Goal: Information Seeking & Learning: Learn about a topic

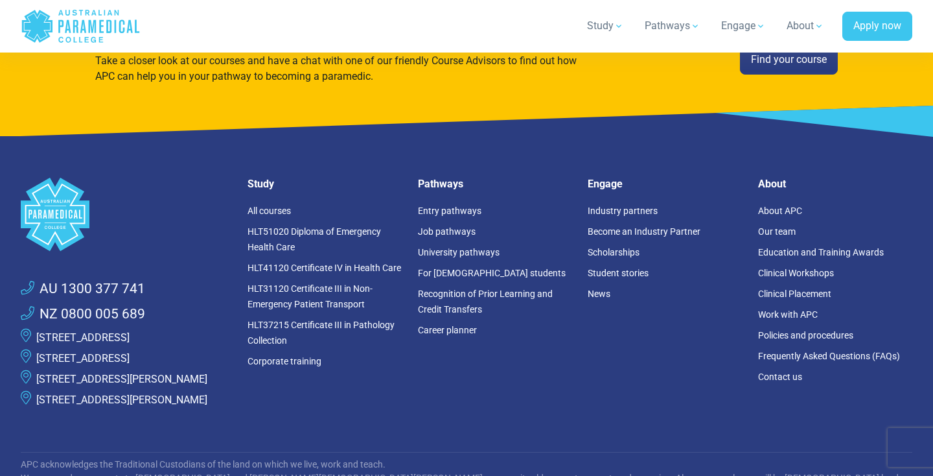
scroll to position [3499, 0]
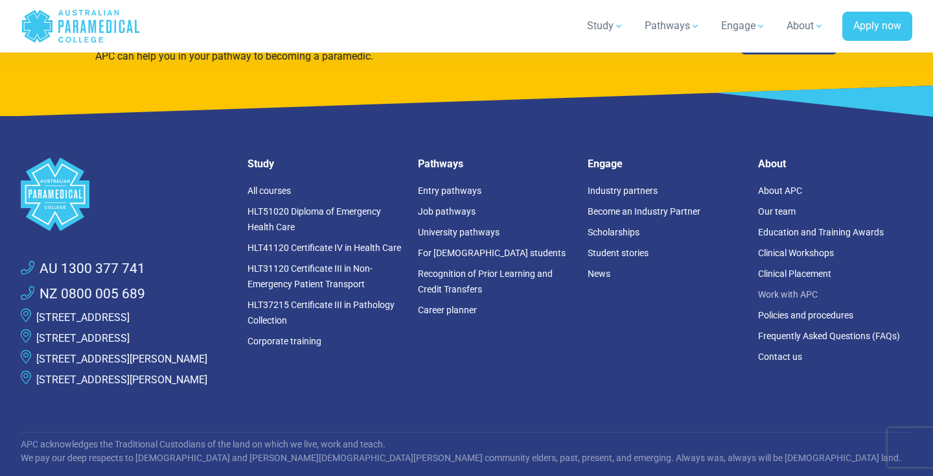
click at [798, 297] on link "Work with APC" at bounding box center [788, 294] width 60 height 10
click at [784, 211] on link "Our team" at bounding box center [777, 211] width 38 height 10
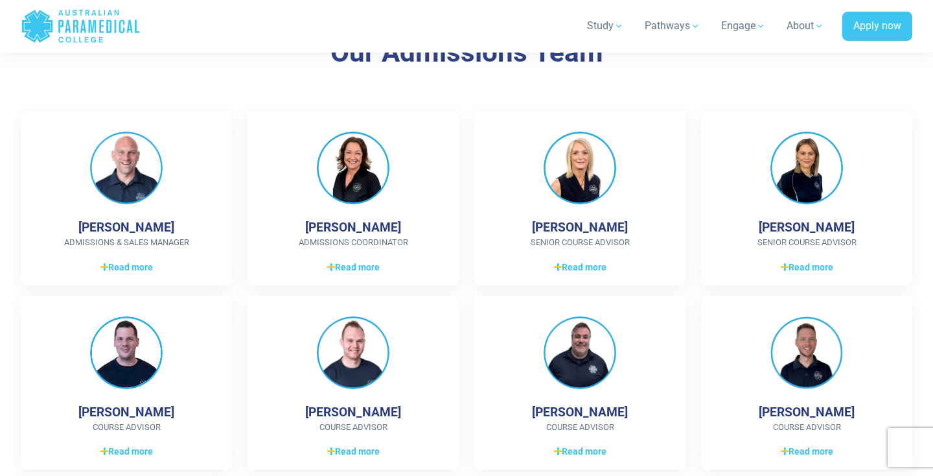
scroll to position [1348, 0]
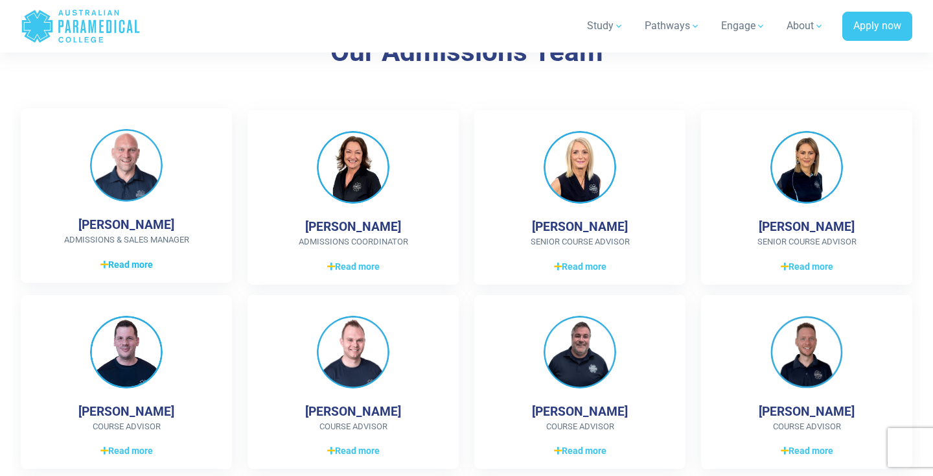
click at [134, 266] on span "Read more" at bounding box center [126, 265] width 52 height 14
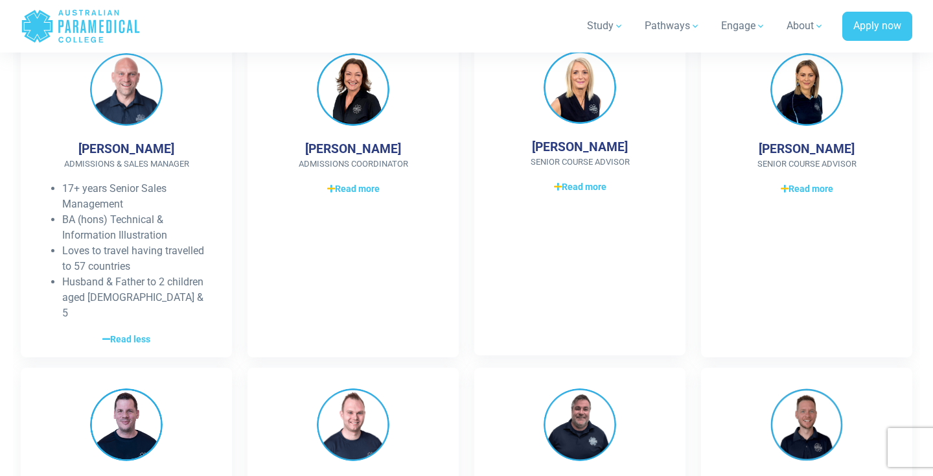
scroll to position [1414, 0]
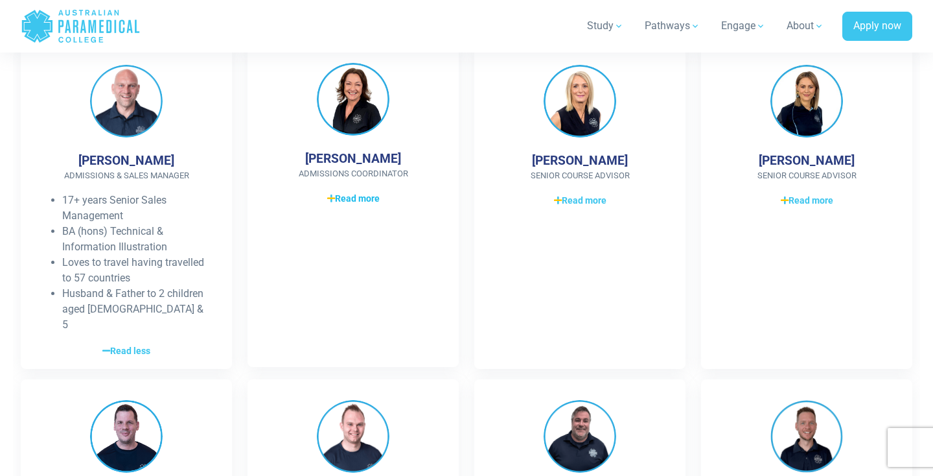
click at [367, 198] on span "Read more" at bounding box center [353, 199] width 52 height 14
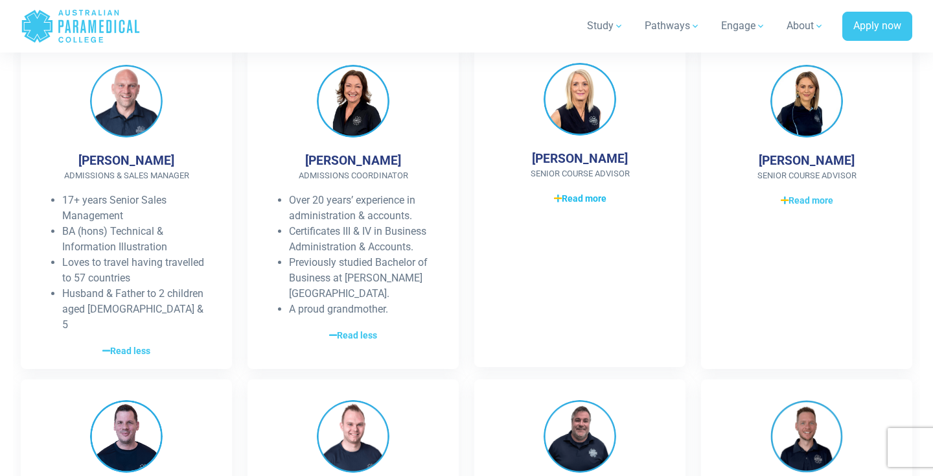
click at [589, 198] on span "Read more" at bounding box center [580, 199] width 52 height 14
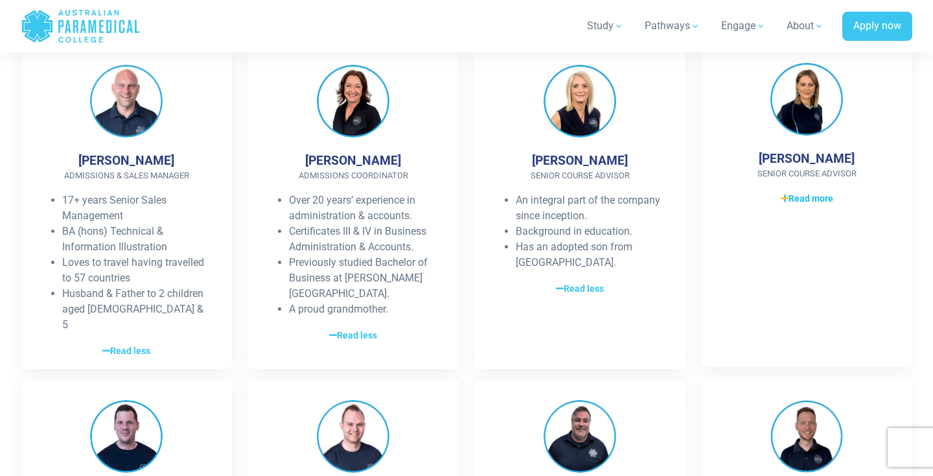
click at [805, 200] on span "Read more" at bounding box center [807, 199] width 52 height 14
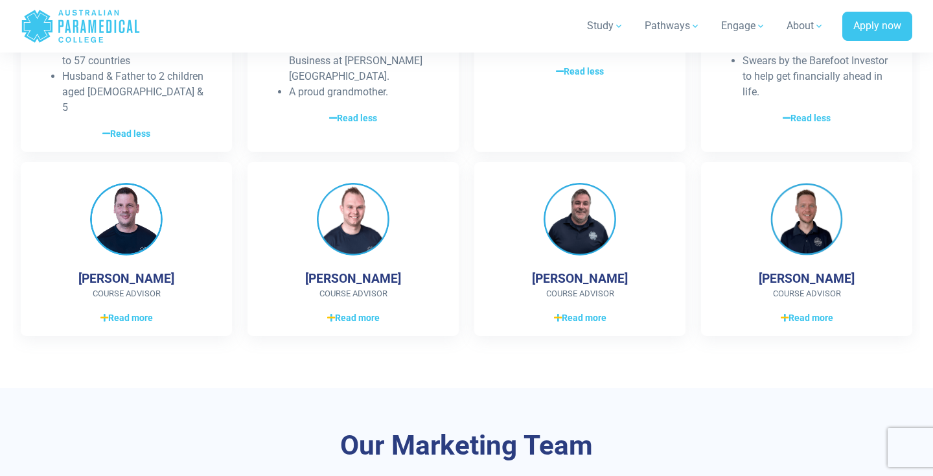
scroll to position [1632, 0]
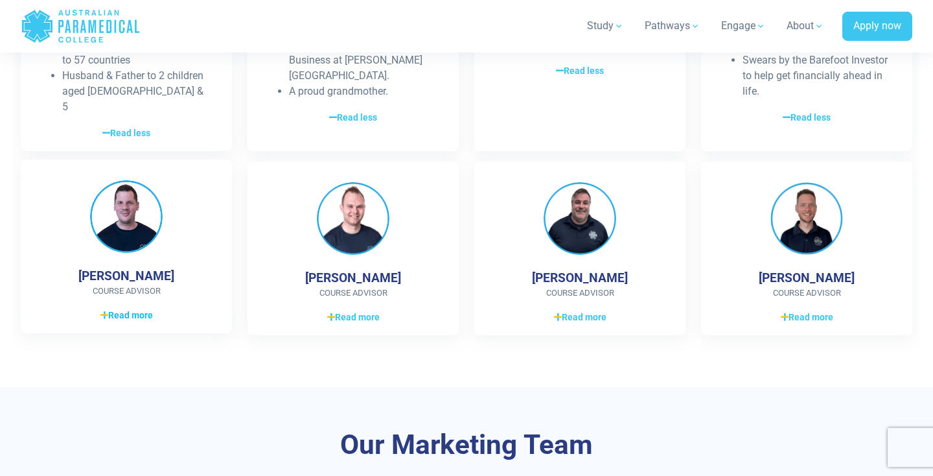
click at [139, 308] on span "Read more" at bounding box center [126, 315] width 52 height 14
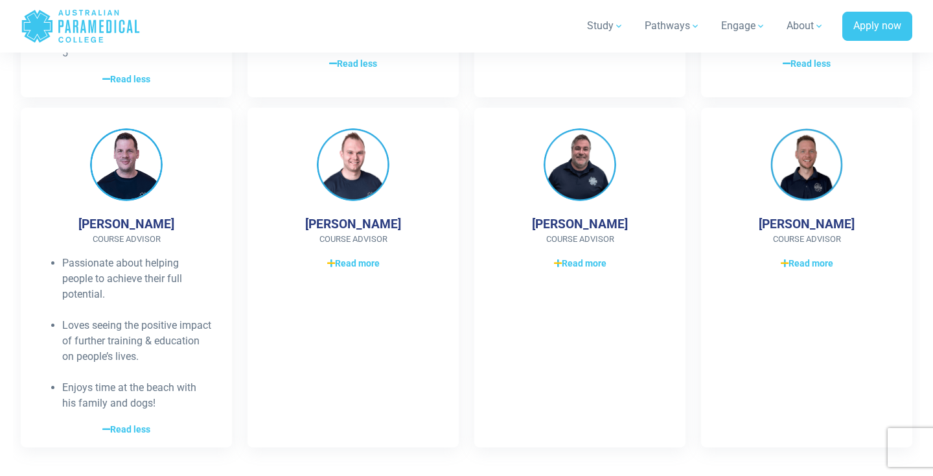
scroll to position [1693, 0]
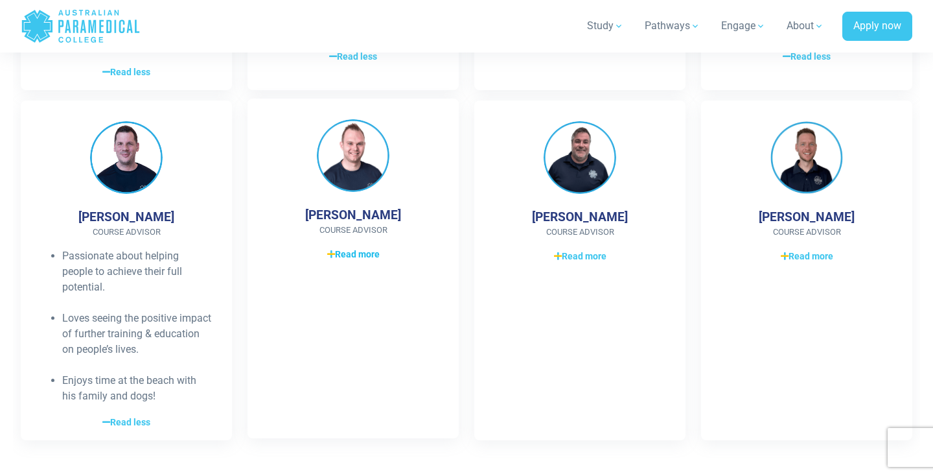
click at [362, 248] on span "Read more" at bounding box center [353, 255] width 52 height 14
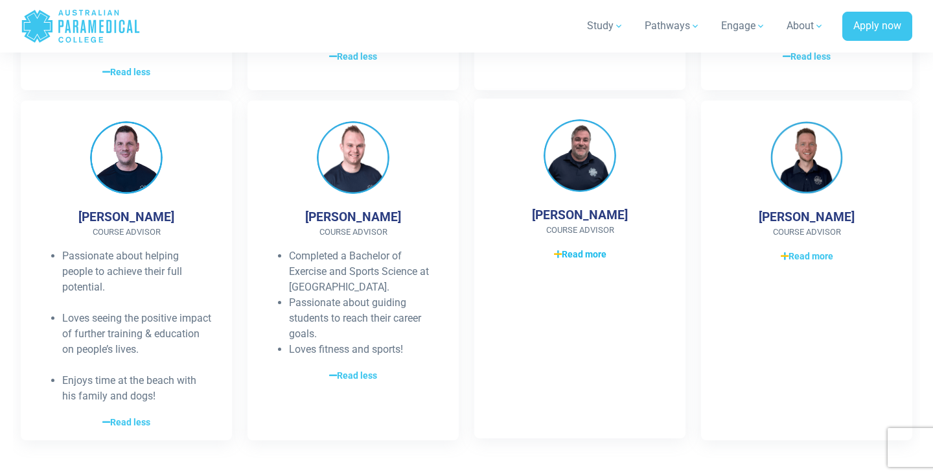
click at [580, 248] on span "Read more" at bounding box center [580, 255] width 52 height 14
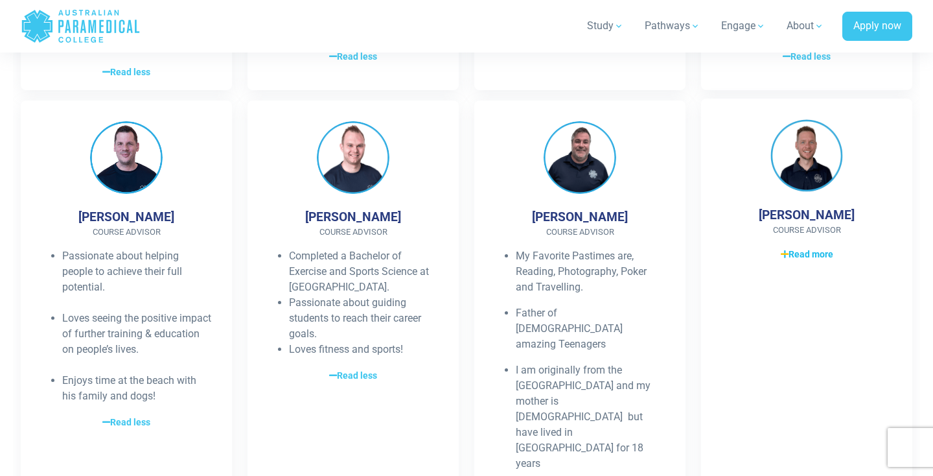
click at [809, 248] on span "Read more" at bounding box center [807, 255] width 52 height 14
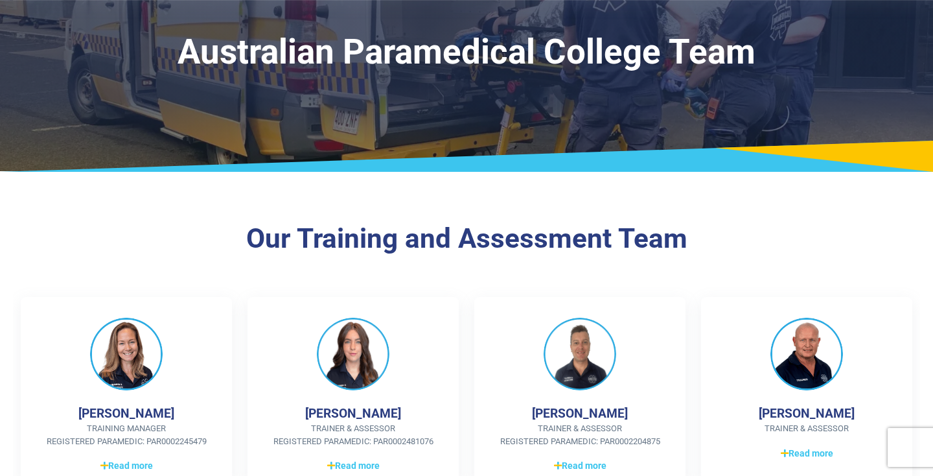
scroll to position [69, 0]
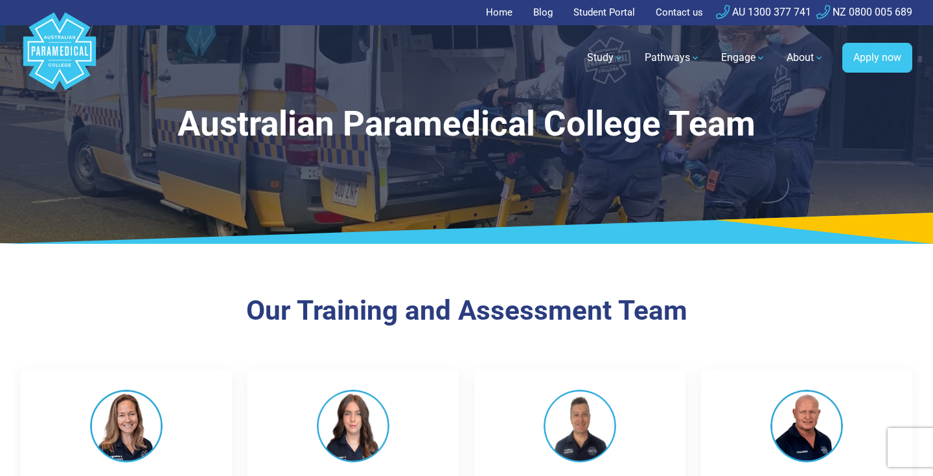
scroll to position [69, 0]
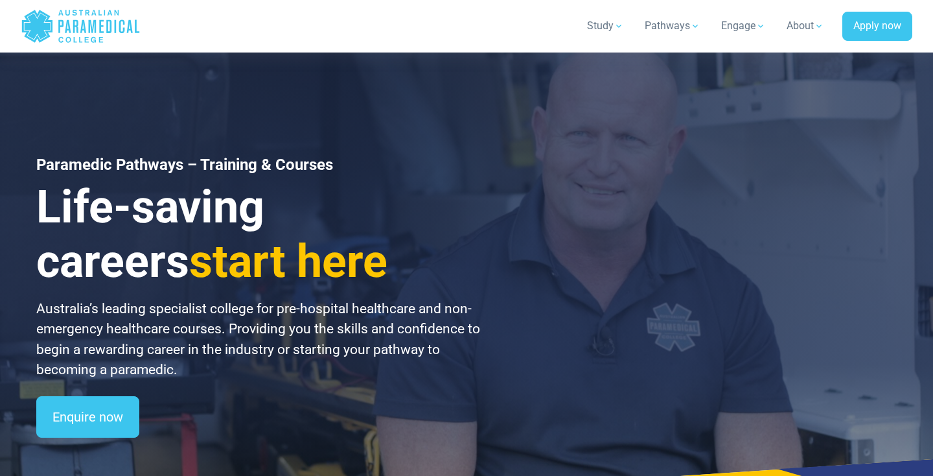
scroll to position [3499, 0]
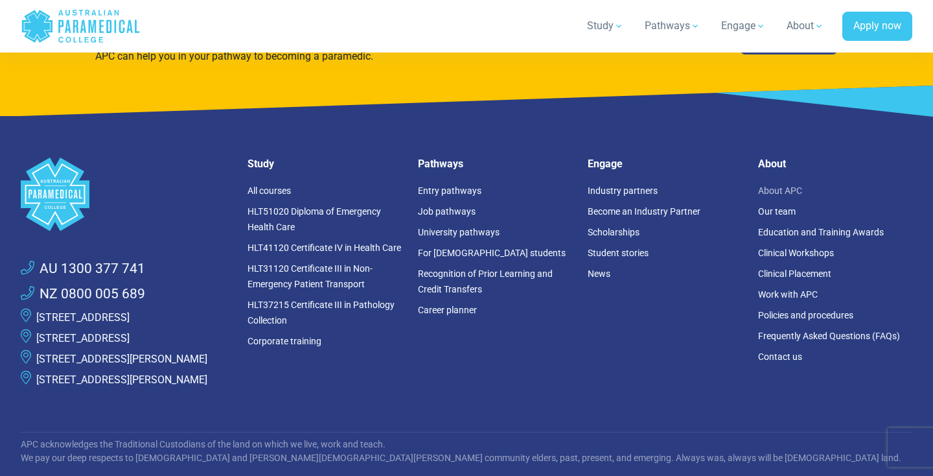
click at [779, 190] on link "About APC" at bounding box center [780, 190] width 44 height 10
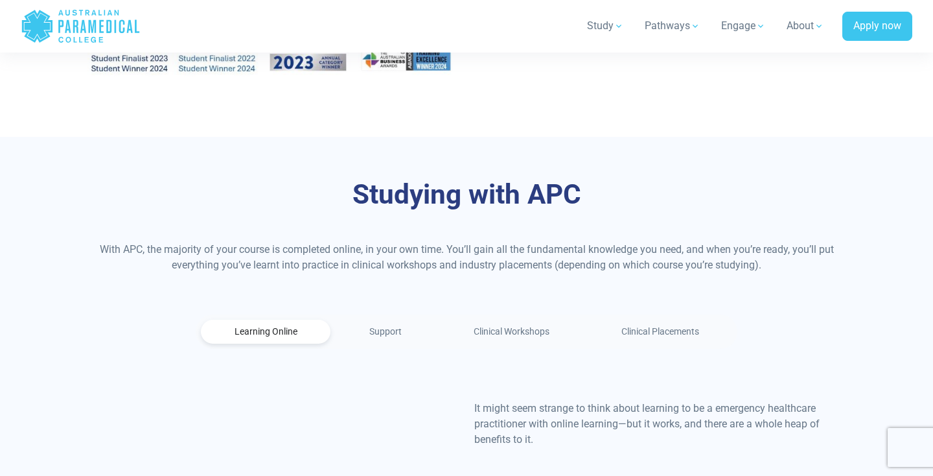
scroll to position [679, 0]
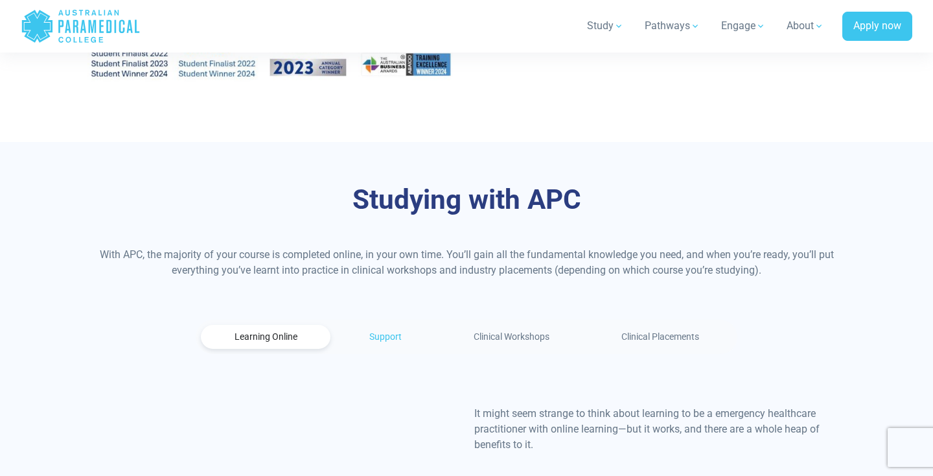
click at [387, 325] on link "Support" at bounding box center [385, 337] width 99 height 24
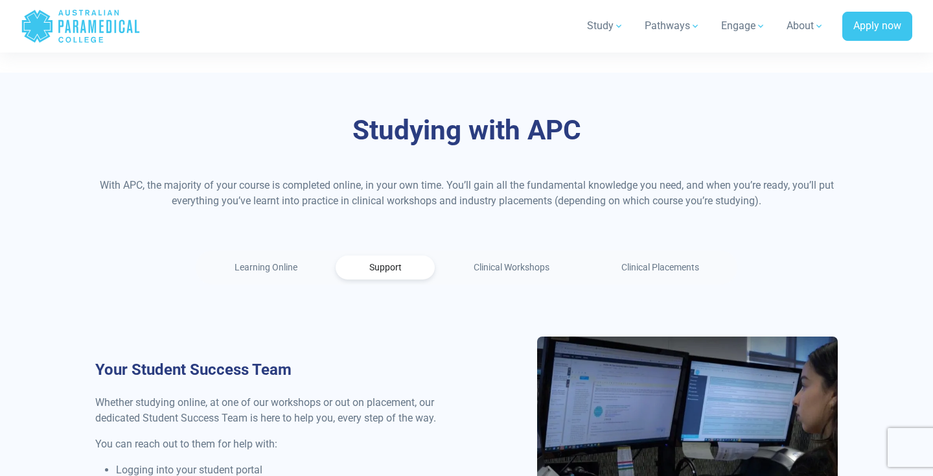
scroll to position [743, 0]
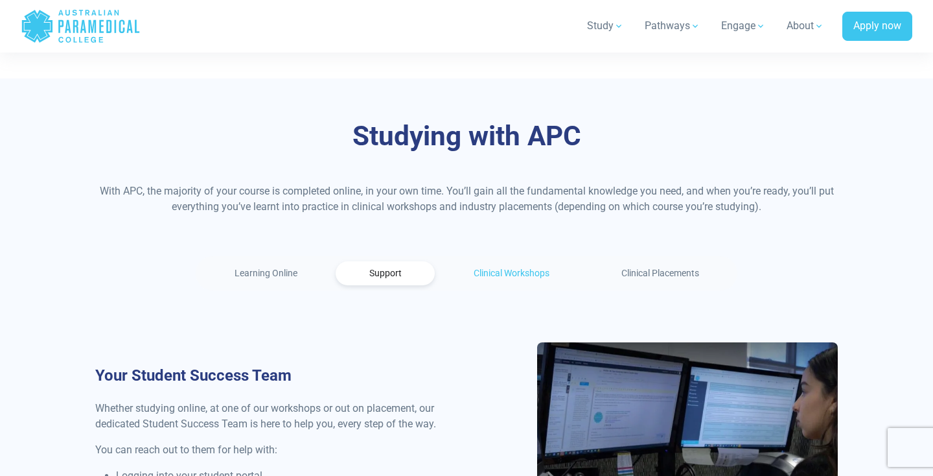
click at [509, 261] on link "Clinical Workshops" at bounding box center [511, 273] width 143 height 24
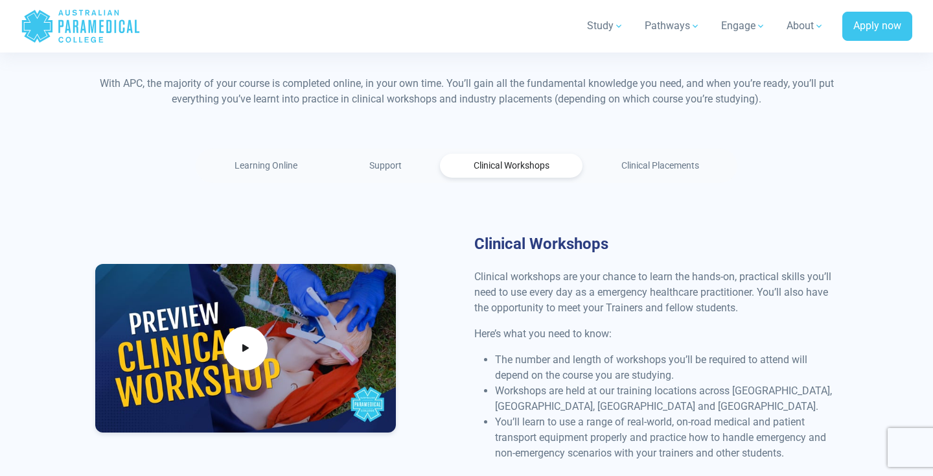
scroll to position [800, 0]
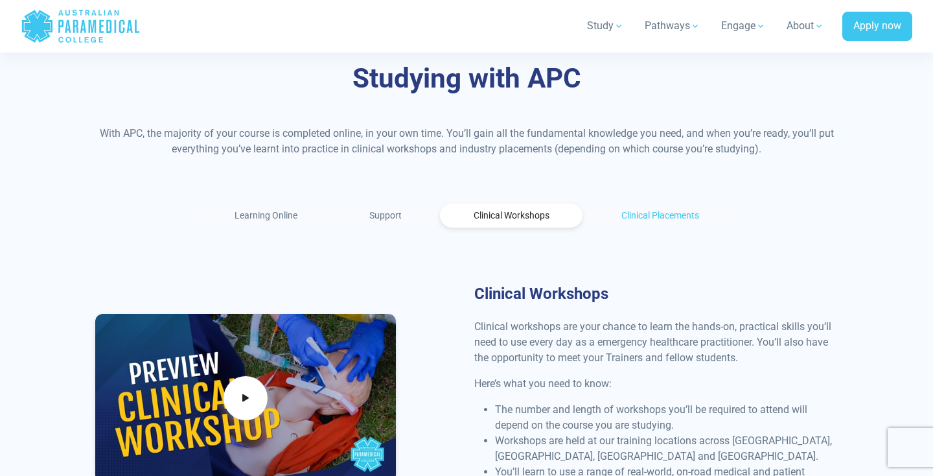
click at [659, 203] on link "Clinical Placements" at bounding box center [660, 215] width 144 height 24
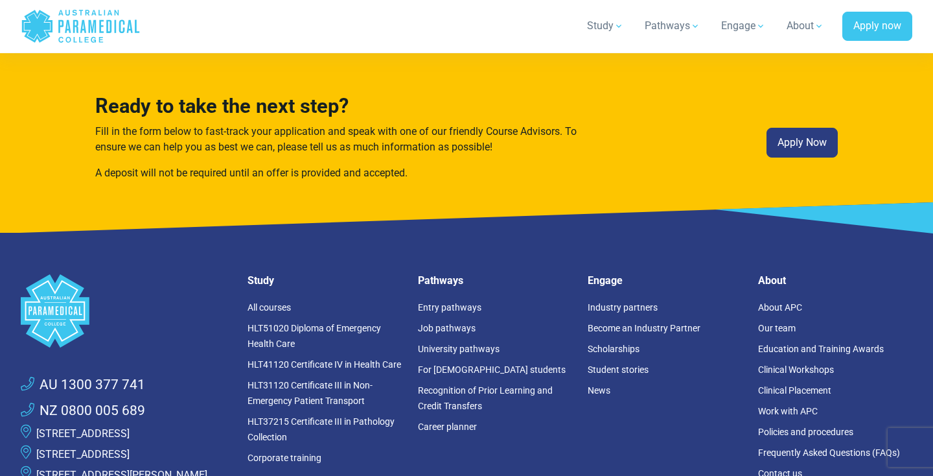
scroll to position [3366, 0]
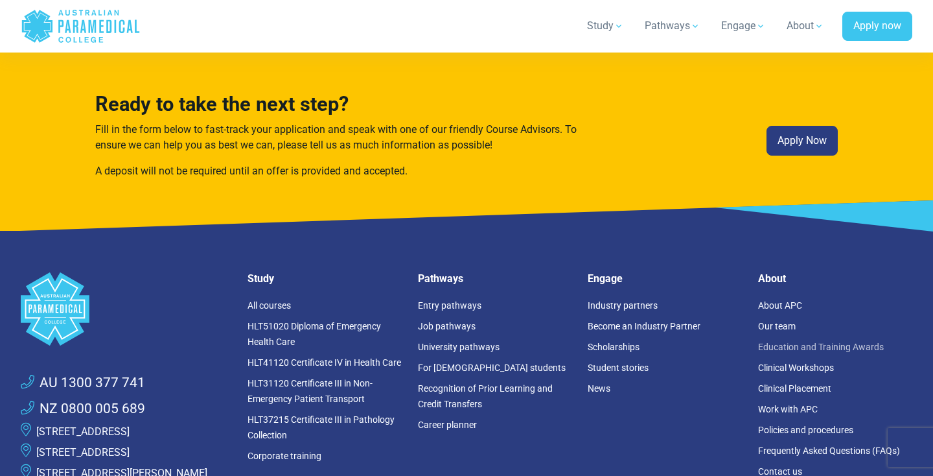
click at [782, 341] on link "Education and Training Awards" at bounding box center [821, 346] width 126 height 10
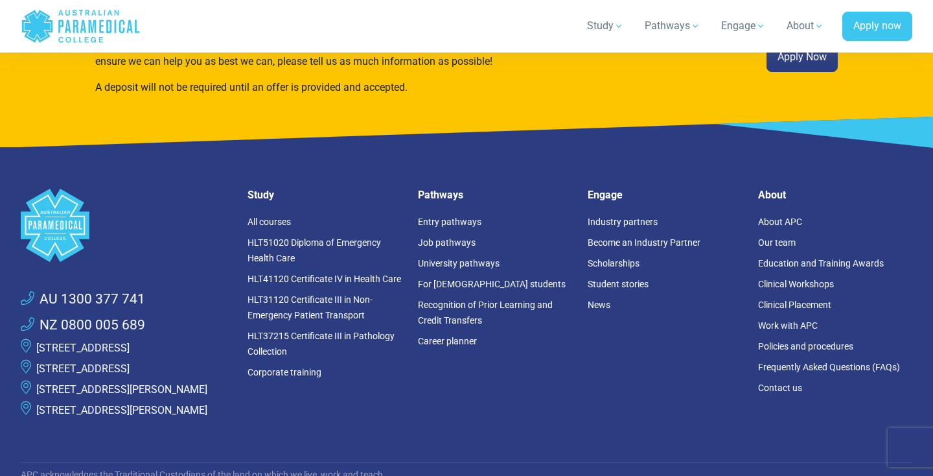
scroll to position [3450, 0]
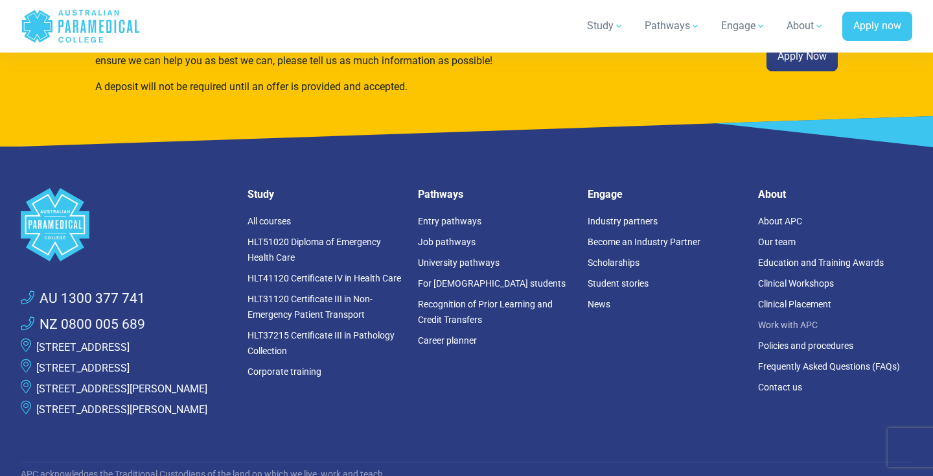
click at [777, 319] on link "Work with APC" at bounding box center [788, 324] width 60 height 10
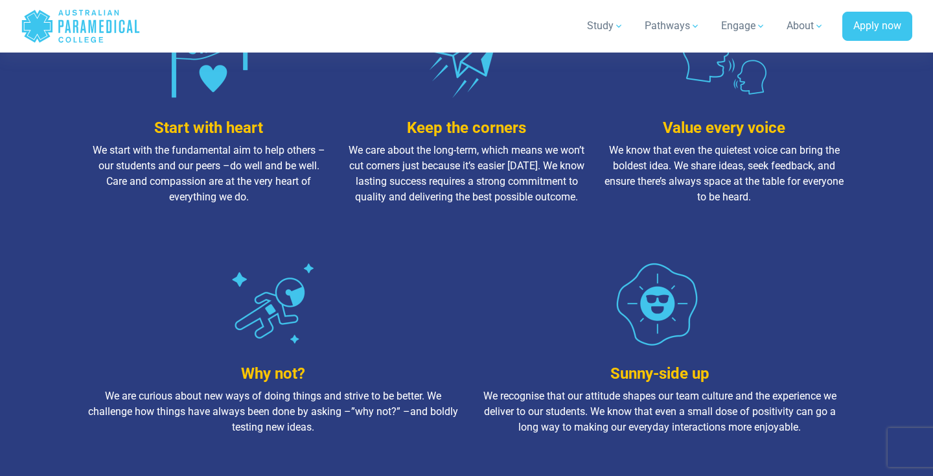
scroll to position [1751, 0]
